Goal: Information Seeking & Learning: Learn about a topic

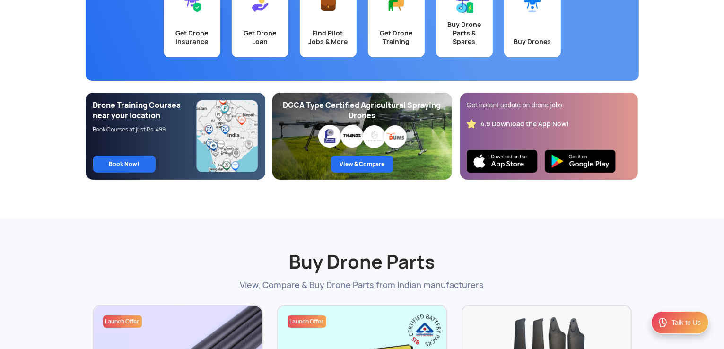
scroll to position [148, 0]
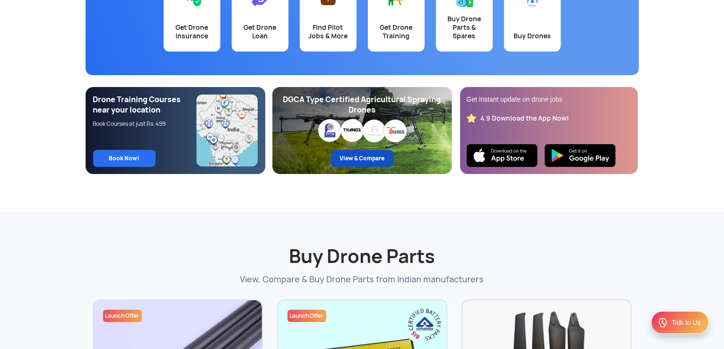
click at [366, 160] on link "View & Compare" at bounding box center [362, 158] width 62 height 17
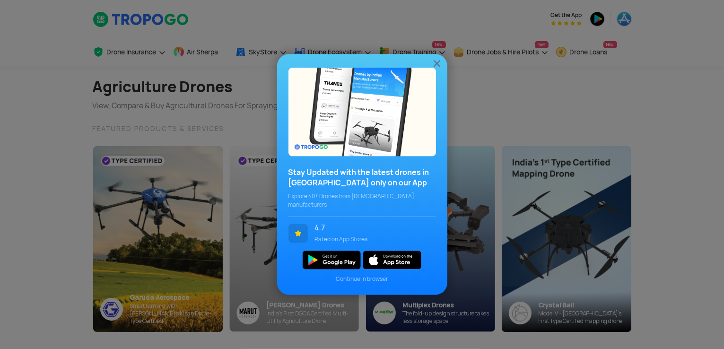
click at [439, 65] on img at bounding box center [436, 63] width 11 height 11
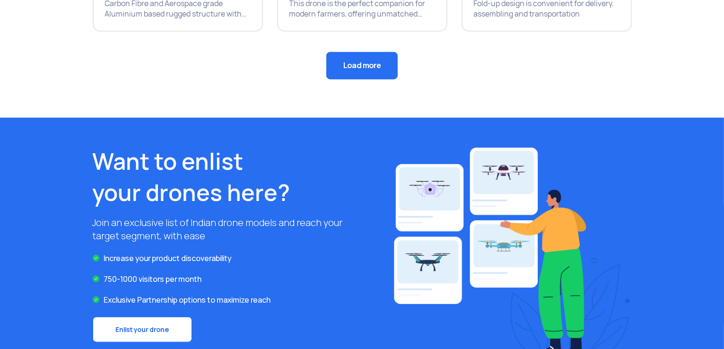
scroll to position [880, 0]
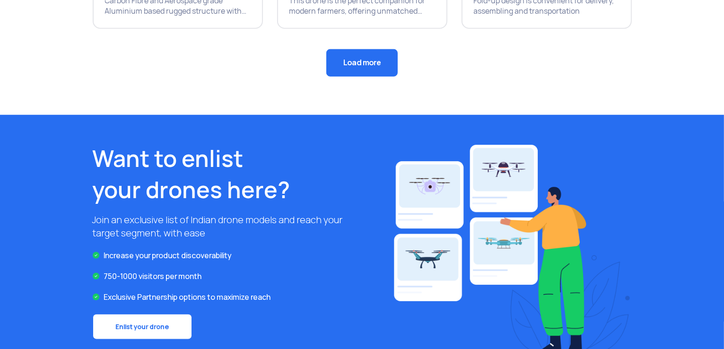
click at [349, 58] on button "Load more" at bounding box center [361, 62] width 71 height 27
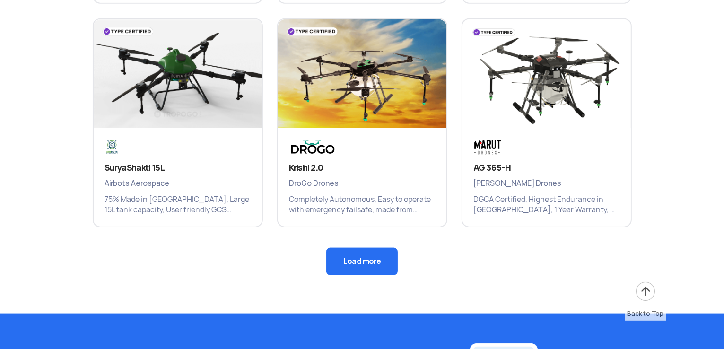
scroll to position [1135, 0]
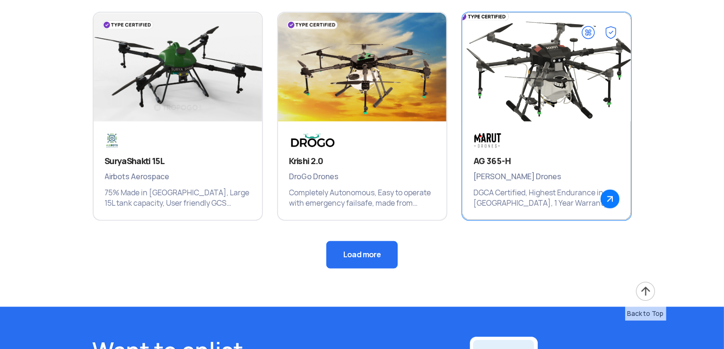
click at [561, 200] on p "DGCA Certified, Highest Endurance in India, 1 Year Warranty, All over India aft…" at bounding box center [547, 198] width 146 height 21
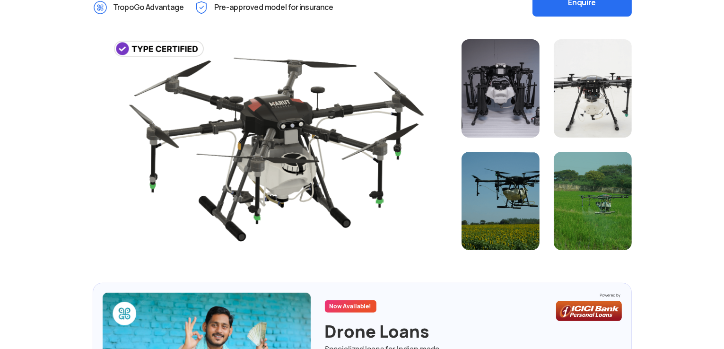
scroll to position [252, 0]
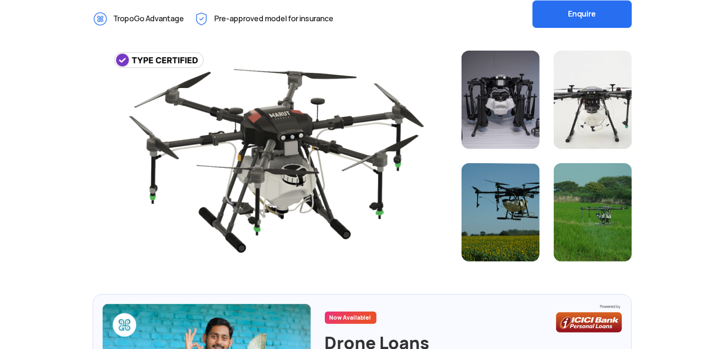
click at [516, 101] on div at bounding box center [501, 100] width 78 height 98
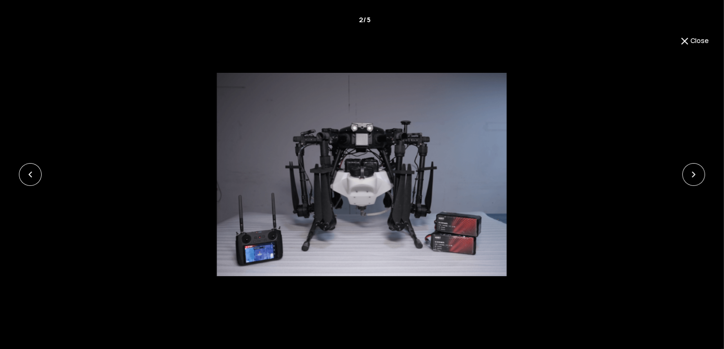
click at [421, 214] on img at bounding box center [361, 174] width 289 height 203
click at [436, 234] on img at bounding box center [361, 174] width 289 height 203
click at [463, 224] on img at bounding box center [361, 174] width 289 height 203
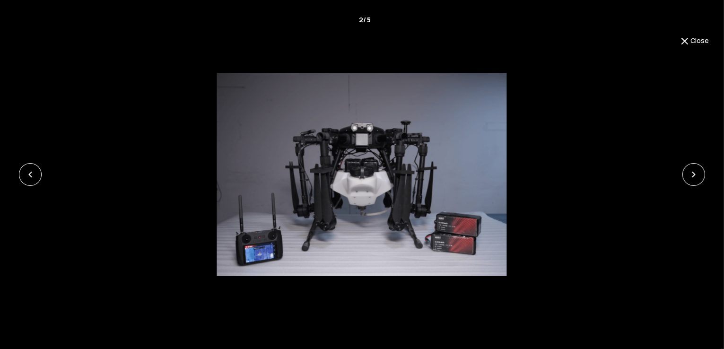
click at [463, 224] on img at bounding box center [361, 174] width 289 height 203
click at [700, 169] on link at bounding box center [693, 174] width 23 height 23
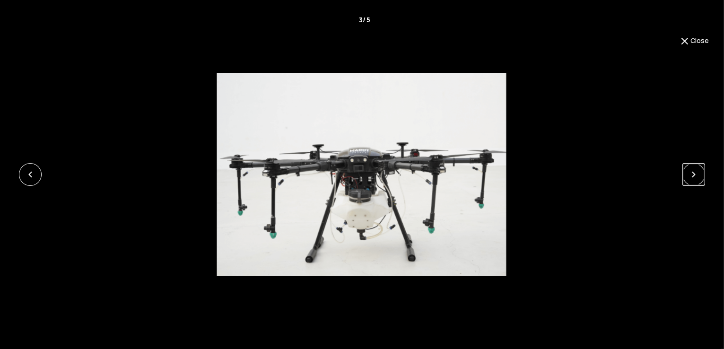
click at [700, 169] on link at bounding box center [693, 174] width 23 height 23
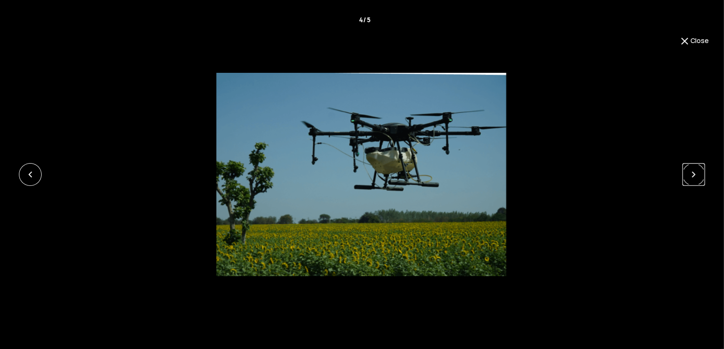
click at [700, 169] on link at bounding box center [693, 174] width 23 height 23
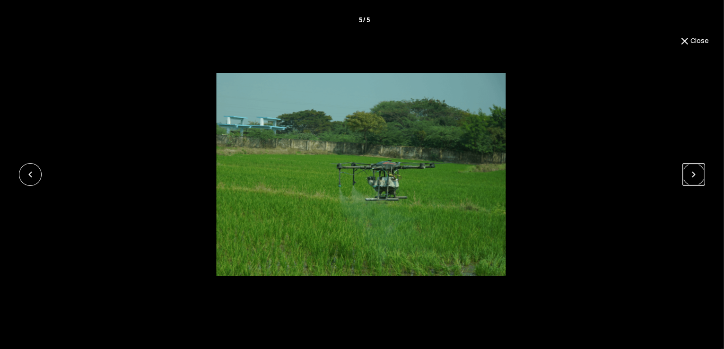
click at [700, 169] on link at bounding box center [693, 174] width 23 height 23
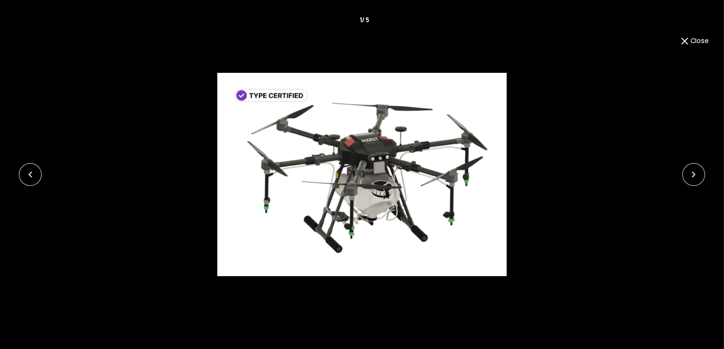
click at [688, 43] on img at bounding box center [684, 40] width 11 height 11
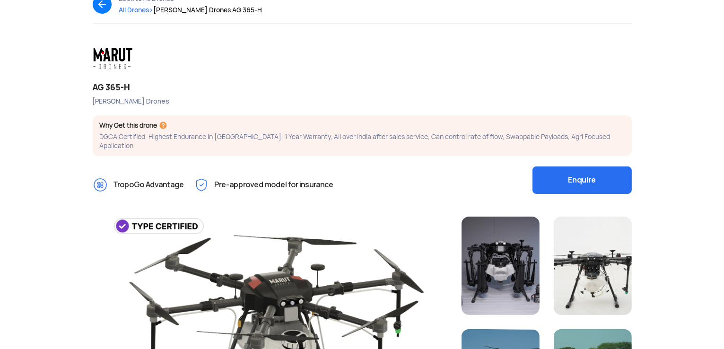
scroll to position [0, 0]
